Goal: Find specific page/section: Find specific page/section

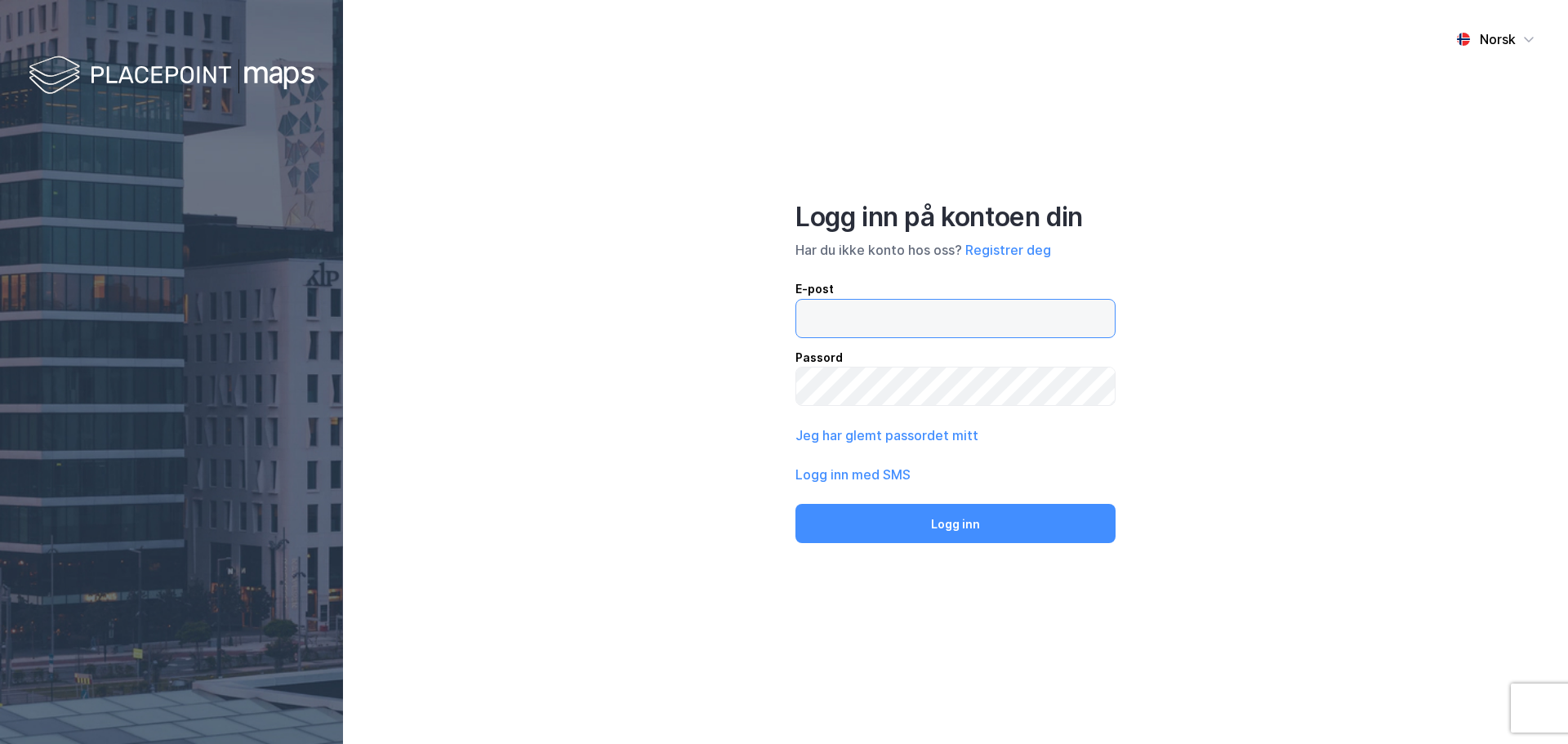
type input "[PERSON_NAME][EMAIL_ADDRESS][DOMAIN_NAME]"
click at [900, 528] on button "Logg inn" at bounding box center [955, 523] width 320 height 39
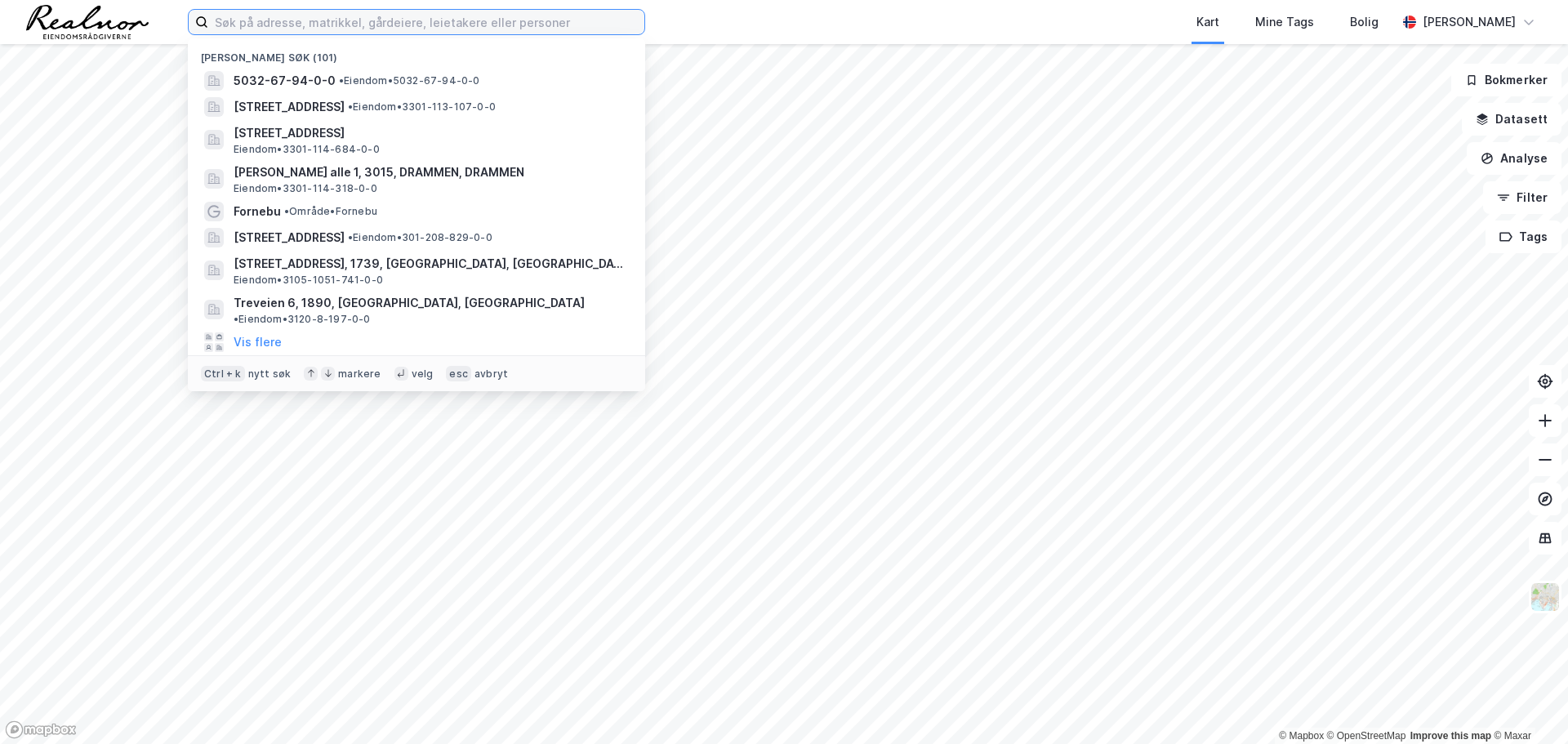
click at [333, 32] on input at bounding box center [426, 22] width 436 height 25
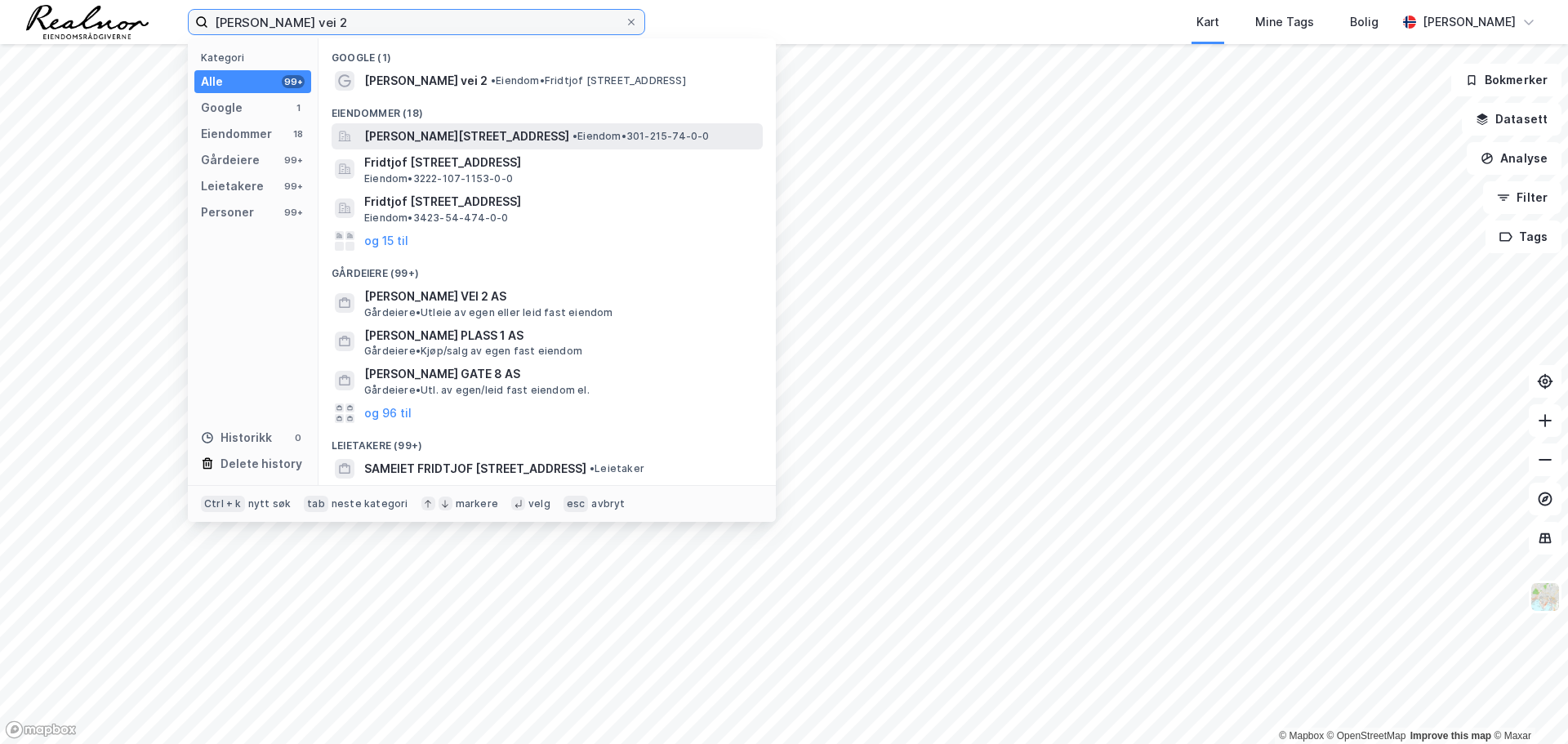
type input "[PERSON_NAME] vei 2"
click at [449, 138] on span "[PERSON_NAME][STREET_ADDRESS]" at bounding box center [467, 136] width 205 height 19
